Goal: Use online tool/utility: Utilize a website feature to perform a specific function

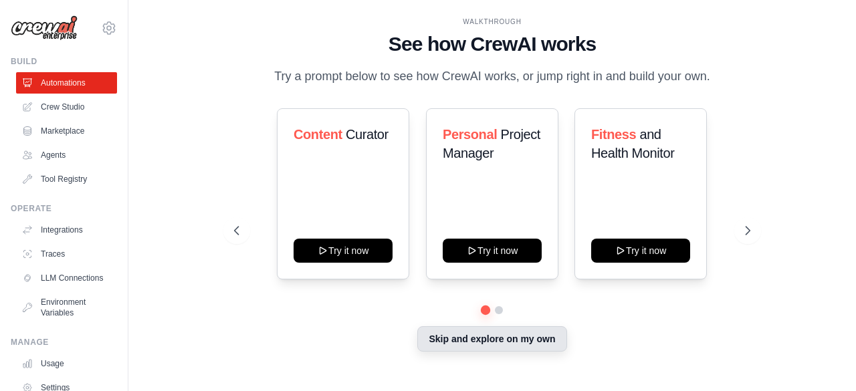
click at [531, 336] on button "Skip and explore on my own" at bounding box center [491, 338] width 149 height 25
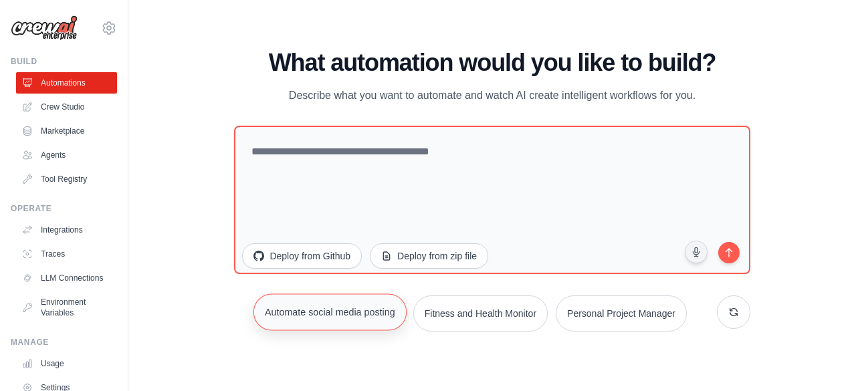
click at [360, 314] on button "Automate social media posting" at bounding box center [329, 312] width 153 height 37
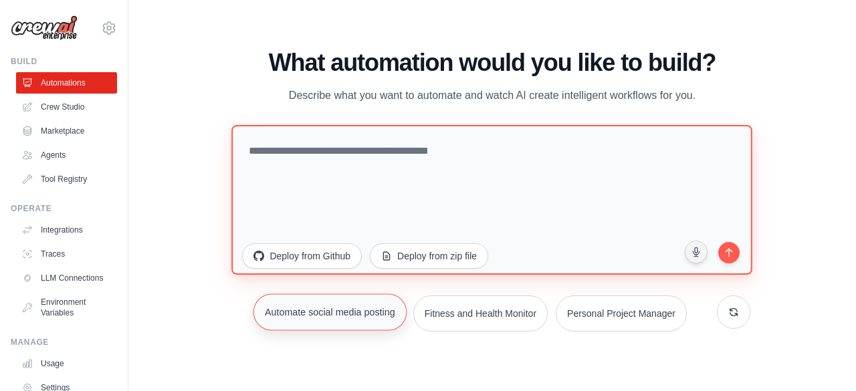
type textarea "**********"
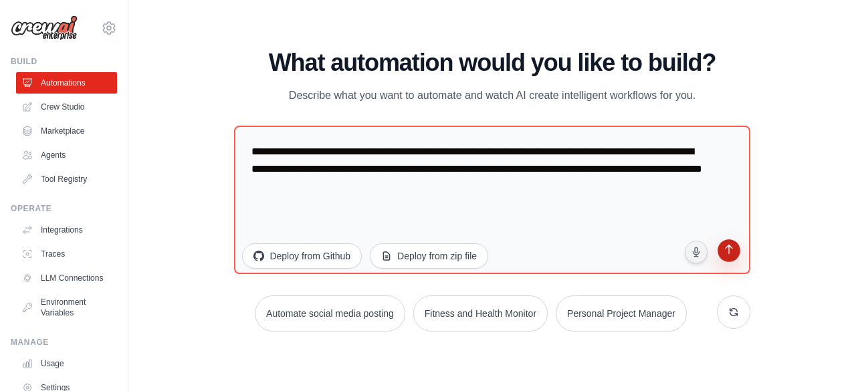
click at [734, 249] on icon "submit" at bounding box center [728, 250] width 13 height 13
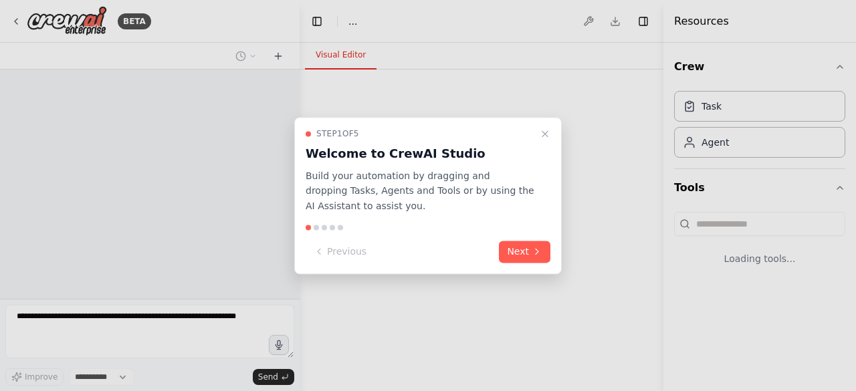
select select "****"
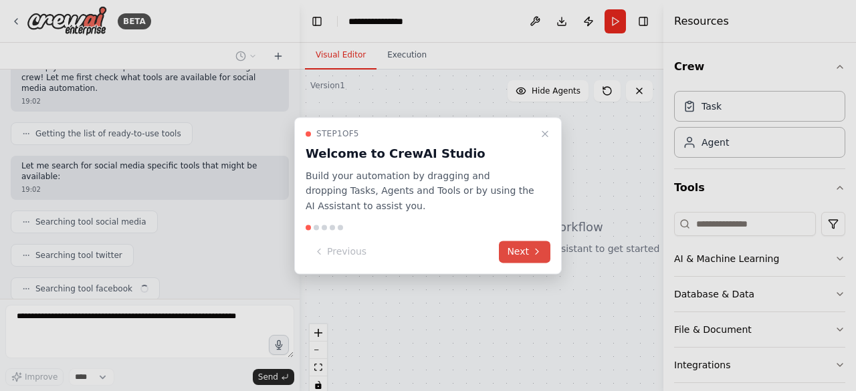
scroll to position [156, 0]
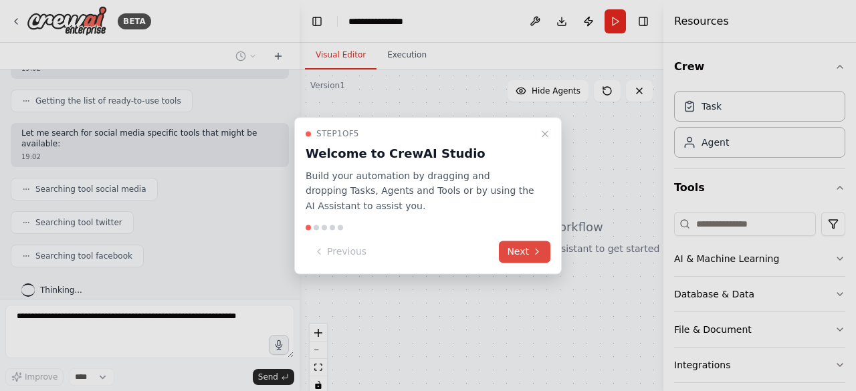
click at [523, 252] on button "Next" at bounding box center [525, 252] width 52 height 22
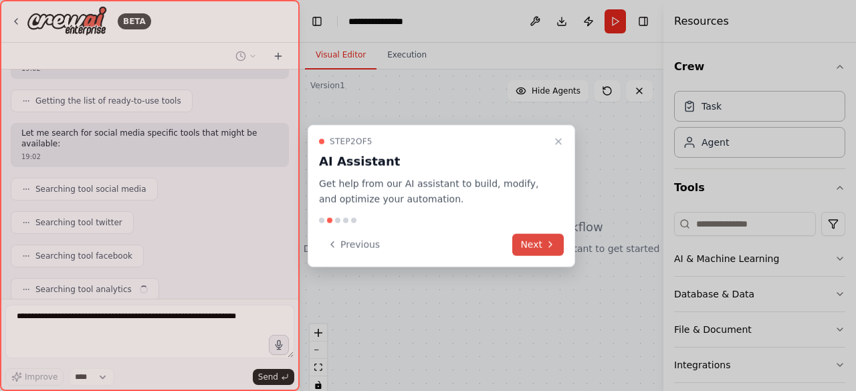
scroll to position [189, 0]
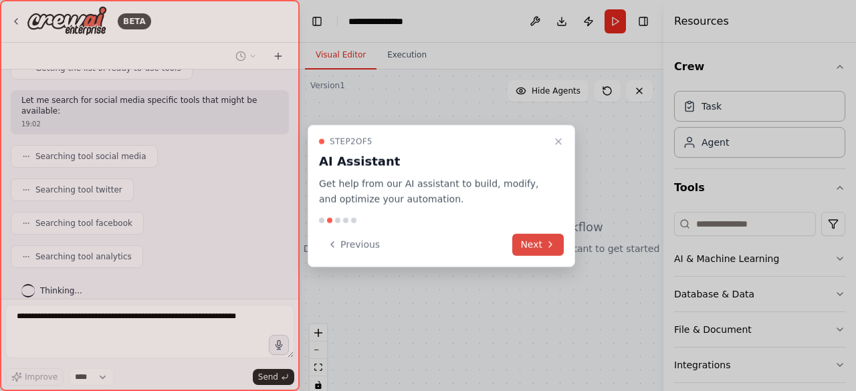
click at [538, 245] on button "Next" at bounding box center [538, 244] width 52 height 22
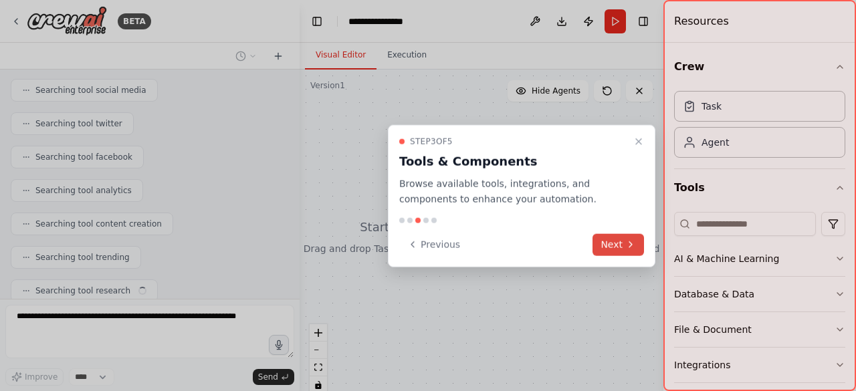
scroll to position [288, 0]
click at [616, 245] on button "Next" at bounding box center [619, 244] width 52 height 22
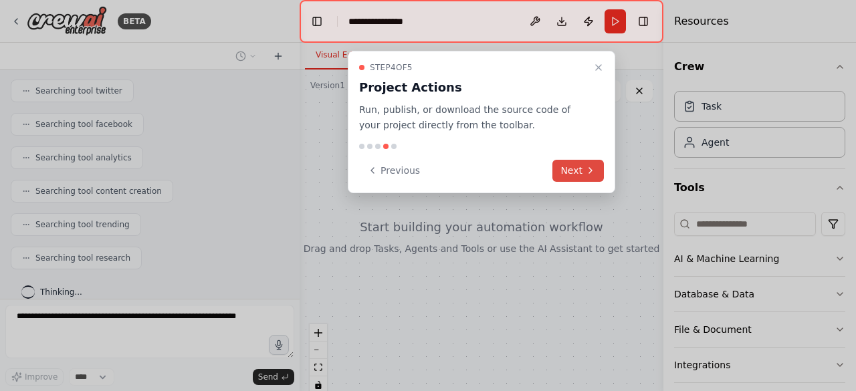
click at [577, 168] on button "Next" at bounding box center [578, 171] width 52 height 22
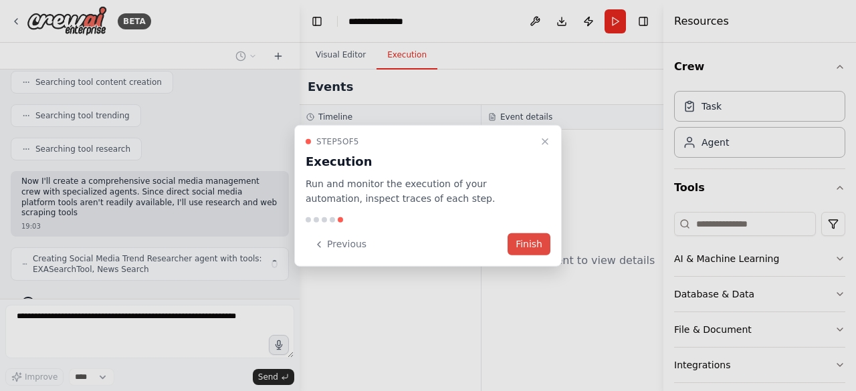
scroll to position [407, 0]
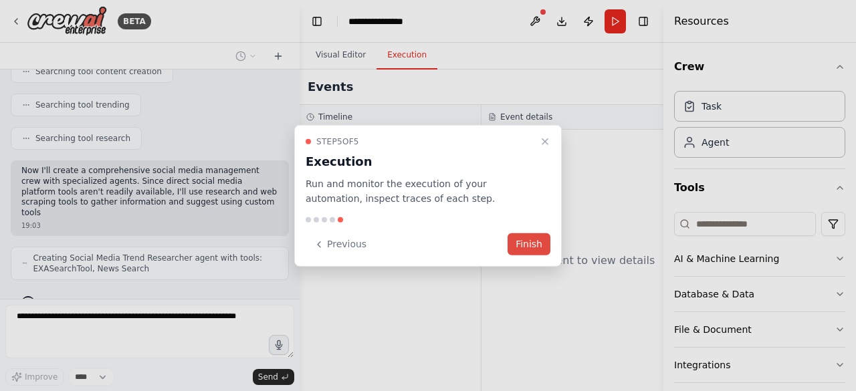
click at [540, 244] on button "Finish" at bounding box center [529, 244] width 43 height 22
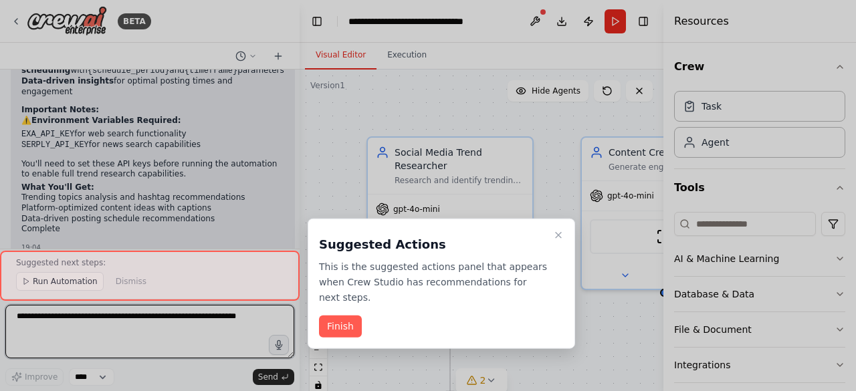
scroll to position [1350, 0]
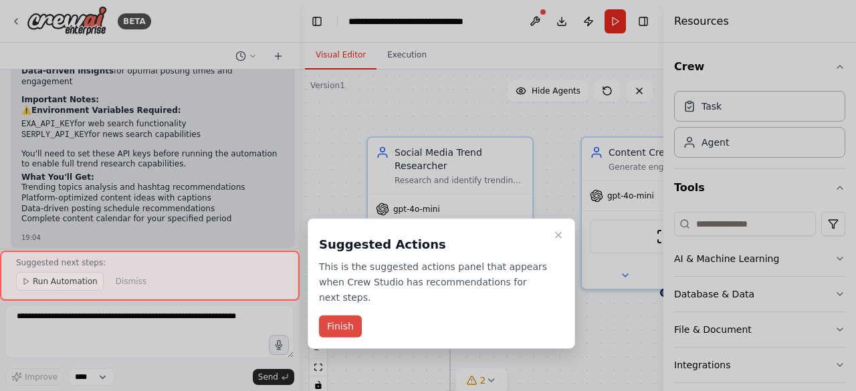
click at [346, 316] on button "Finish" at bounding box center [340, 327] width 43 height 22
